Goal: Find specific page/section: Find specific page/section

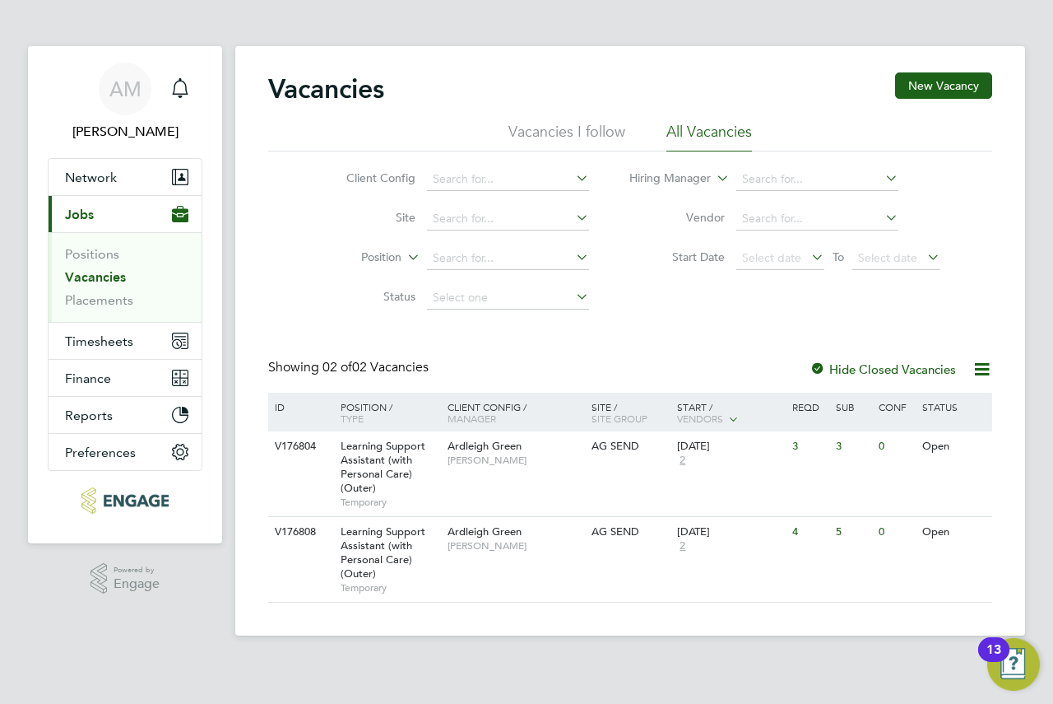
click at [577, 458] on span "[PERSON_NAME]" at bounding box center [516, 459] width 136 height 13
click at [532, 462] on span "[PERSON_NAME]" at bounding box center [516, 459] width 136 height 13
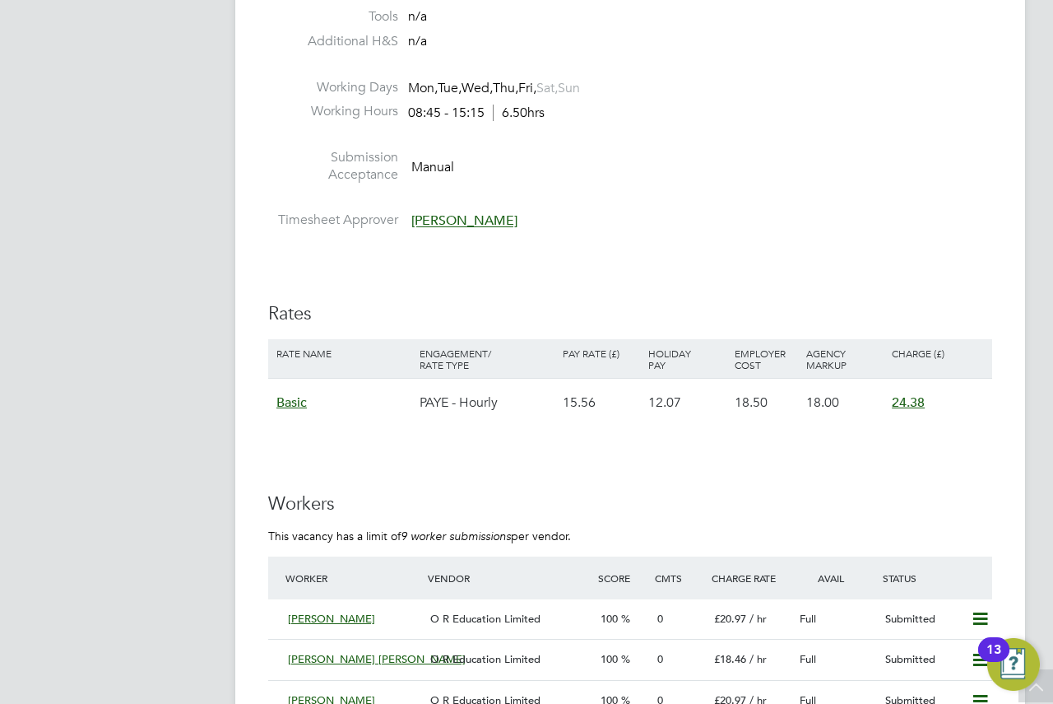
scroll to position [2963, 0]
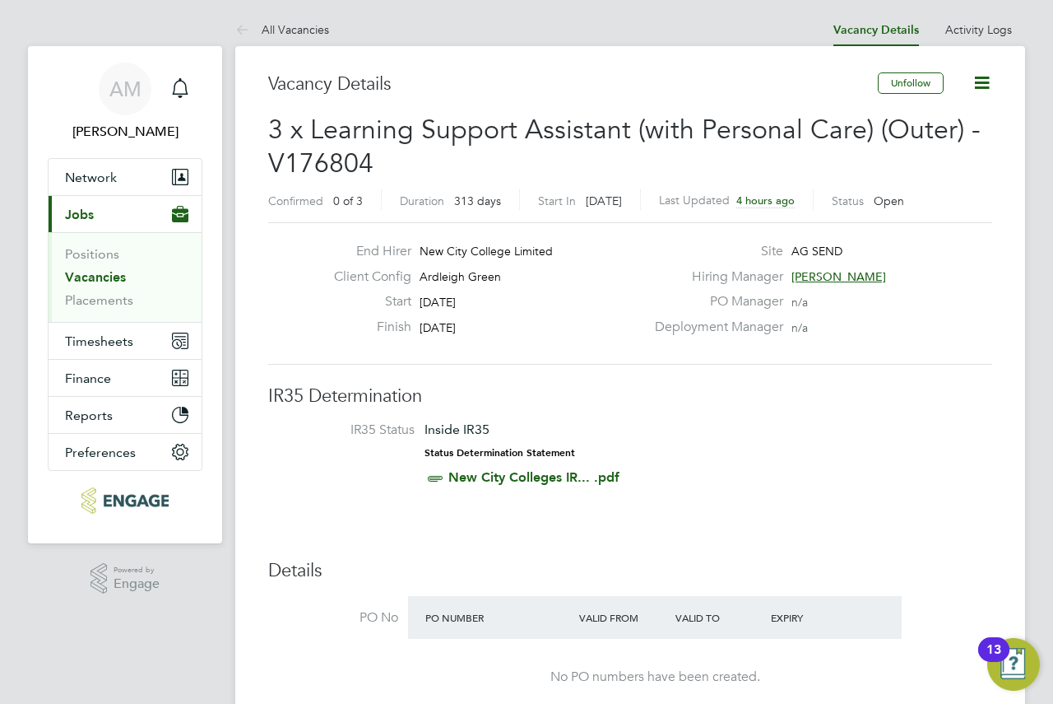
drag, startPoint x: 585, startPoint y: 409, endPoint x: 586, endPoint y: 377, distance: 32.1
